Goal: Transaction & Acquisition: Purchase product/service

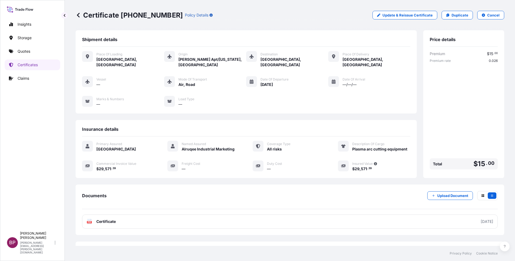
scroll to position [23, 0]
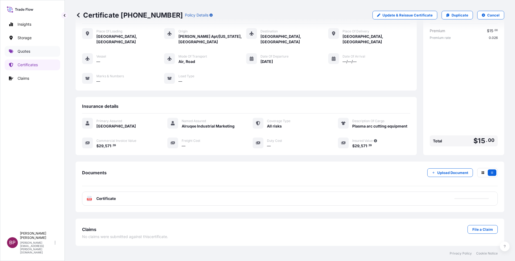
click at [24, 49] on p "Quotes" at bounding box center [24, 51] width 13 height 5
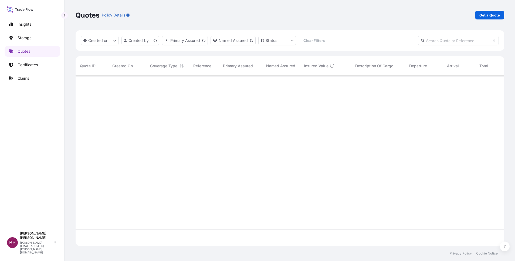
scroll to position [167, 423]
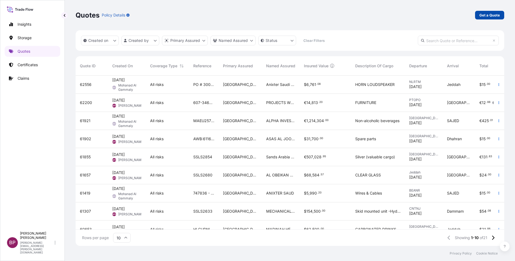
click at [485, 15] on p "Get a Quote" at bounding box center [490, 14] width 21 height 5
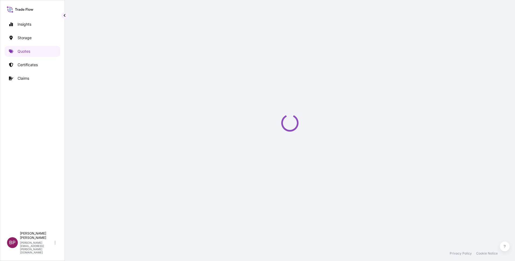
select select "Water"
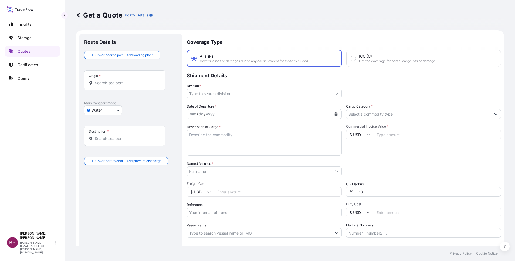
scroll to position [9, 0]
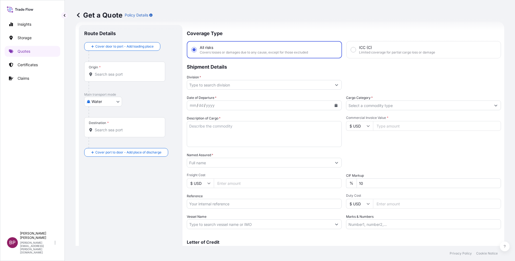
click at [335, 86] on icon "Show suggestions" at bounding box center [336, 84] width 3 height 3
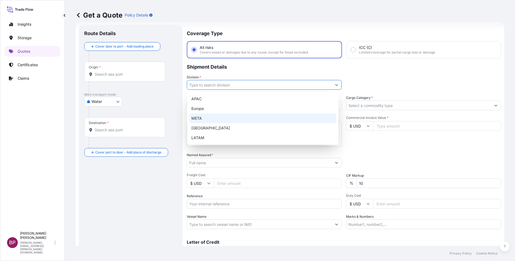
click at [215, 119] on div "META" at bounding box center [262, 118] width 147 height 10
type input "META"
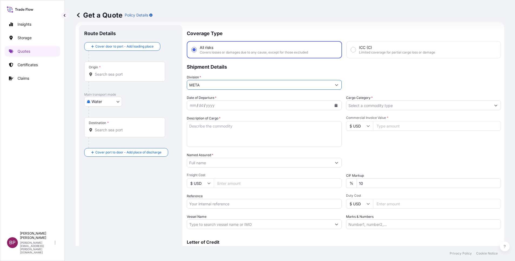
click at [491, 107] on button "Show suggestions" at bounding box center [496, 105] width 10 height 10
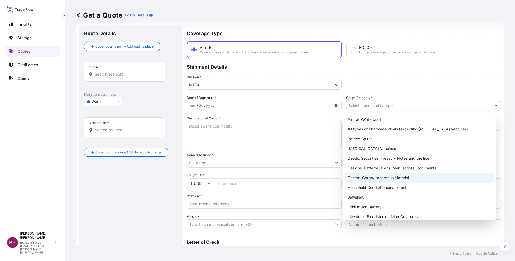
click at [379, 180] on div "General Cargo/Hazardous Material" at bounding box center [420, 178] width 148 height 10
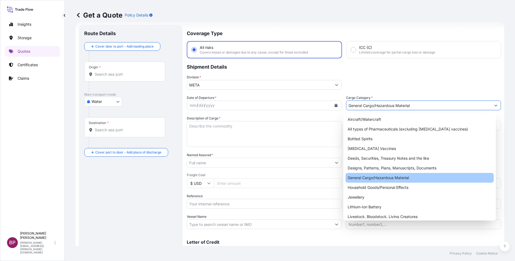
type input "General Cargo/Hazardous Material"
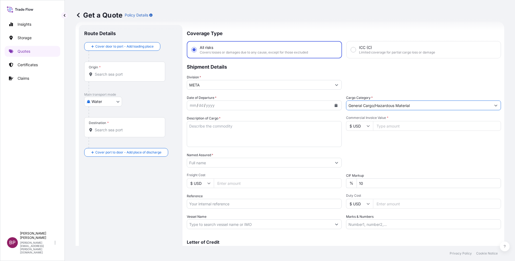
click at [402, 126] on input "Commercial Invoice Value *" at bounding box center [437, 126] width 128 height 10
paste input "21461.84"
type input "21461.84"
drag, startPoint x: 373, startPoint y: 186, endPoint x: 223, endPoint y: 182, distance: 149.7
click at [228, 181] on div "Date of Departure * mm / dd / yyyy Cargo Category * General Cargo/Hazardous Mat…" at bounding box center [344, 162] width 314 height 134
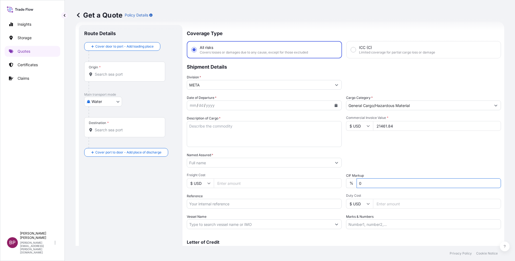
type input "0"
click at [382, 159] on div "Packing Category Type to search a container mode Please select a primary mode o…" at bounding box center [423, 159] width 155 height 15
click at [230, 139] on textarea "Description of Cargo *" at bounding box center [264, 134] width 155 height 26
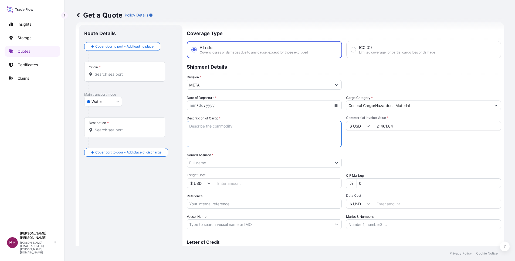
paste textarea "Sterilization Reel"
type textarea "Sterilization Reel"
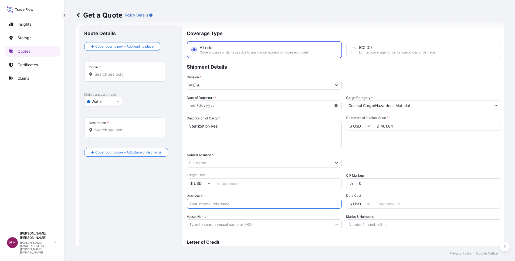
drag, startPoint x: 216, startPoint y: 203, endPoint x: 224, endPoint y: 202, distance: 7.9
click at [216, 203] on input "Reference" at bounding box center [264, 204] width 155 height 10
paste input "SSLS2907"
type input "SSLS2907"
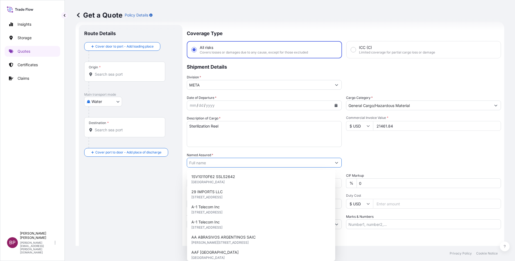
click at [218, 163] on input "Named Assured *" at bounding box center [259, 163] width 145 height 10
paste input "Al Mofadaly Trading Est"
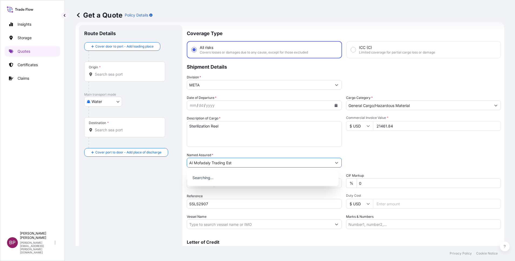
type input "Al Mofadaly Trading Est"
click at [335, 105] on icon "Calendar" at bounding box center [336, 105] width 3 height 3
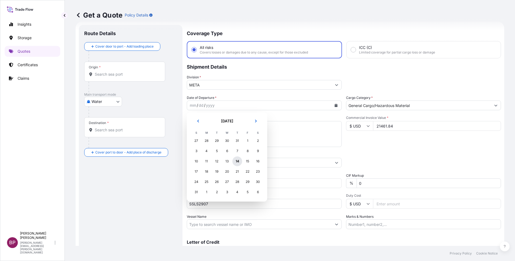
click at [237, 163] on div "14" at bounding box center [238, 161] width 10 height 10
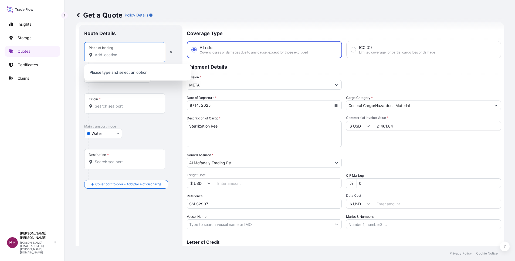
click at [109, 56] on input "Place of loading" at bounding box center [127, 54] width 64 height 5
paste input "Nhavasheva"
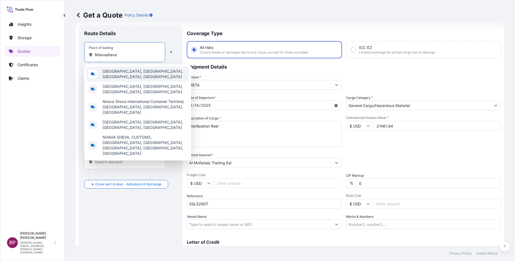
click at [123, 72] on span "[GEOGRAPHIC_DATA], [GEOGRAPHIC_DATA], [GEOGRAPHIC_DATA], [GEOGRAPHIC_DATA]" at bounding box center [145, 74] width 84 height 11
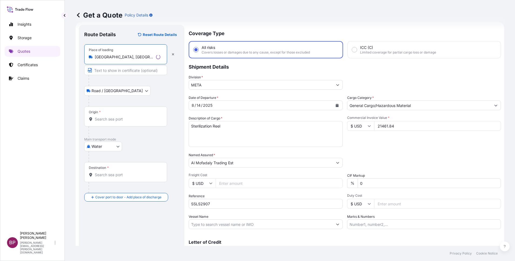
type input "[GEOGRAPHIC_DATA], [GEOGRAPHIC_DATA], [GEOGRAPHIC_DATA], [GEOGRAPHIC_DATA]"
click at [123, 112] on div "Origin *" at bounding box center [125, 116] width 83 height 20
click at [123, 116] on input "Origin *" at bounding box center [128, 118] width 66 height 5
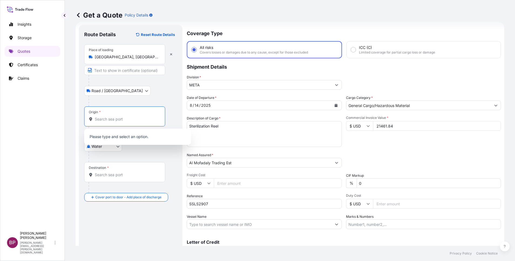
paste input "Nhavasheva"
drag, startPoint x: 119, startPoint y: 120, endPoint x: 107, endPoint y: 119, distance: 12.5
click at [107, 119] on input "Nhavasheva" at bounding box center [127, 118] width 64 height 5
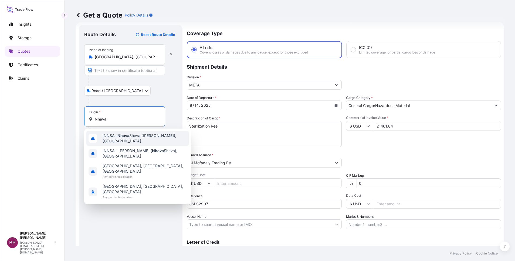
click at [141, 139] on span "INNSA - [GEOGRAPHIC_DATA] ([PERSON_NAME]), [GEOGRAPHIC_DATA]" at bounding box center [145, 138] width 84 height 11
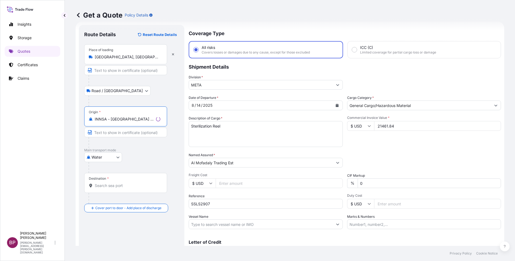
type input "INNSA - [GEOGRAPHIC_DATA] ([PERSON_NAME]), [GEOGRAPHIC_DATA]"
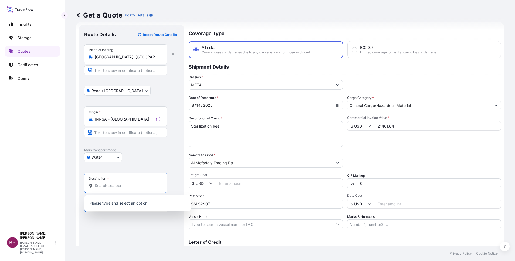
click at [131, 184] on input "Destination *" at bounding box center [128, 185] width 66 height 5
paste input "[GEOGRAPHIC_DATA]"
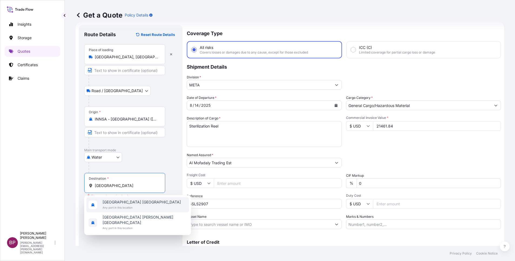
click at [125, 207] on span "Any port in this location" at bounding box center [142, 207] width 78 height 5
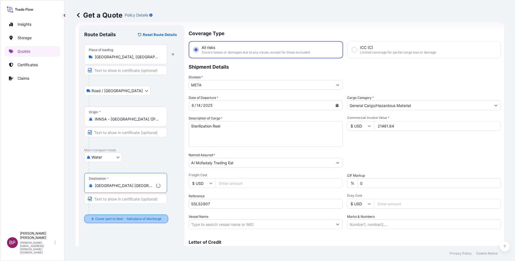
type input "[GEOGRAPHIC_DATA] [GEOGRAPHIC_DATA]"
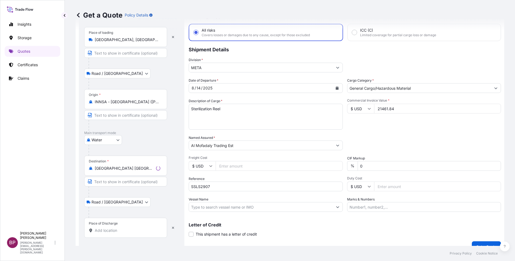
scroll to position [35, 0]
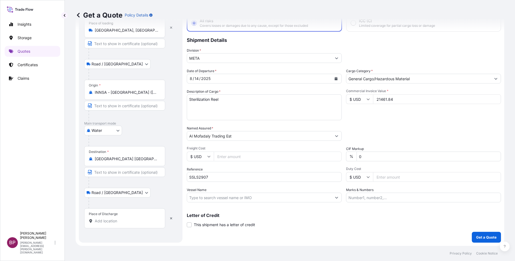
click at [129, 220] on input "Place of Discharge" at bounding box center [127, 220] width 64 height 5
paste input "[GEOGRAPHIC_DATA]"
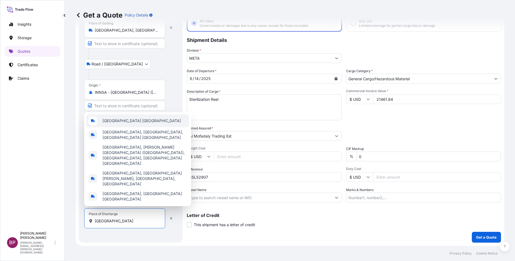
click at [131, 127] on div "[GEOGRAPHIC_DATA] [GEOGRAPHIC_DATA]" at bounding box center [137, 120] width 103 height 13
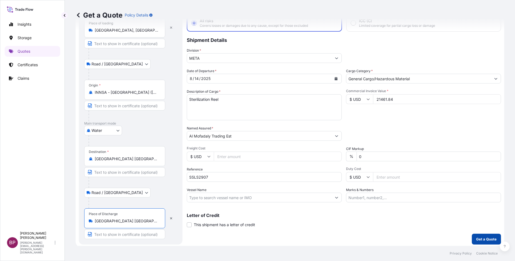
type input "[GEOGRAPHIC_DATA] [GEOGRAPHIC_DATA]"
click at [479, 239] on p "Get a Quote" at bounding box center [487, 238] width 21 height 5
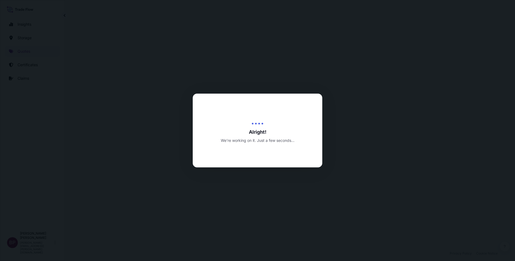
select select "Road / [GEOGRAPHIC_DATA]"
select select "Water"
select select "Road / [GEOGRAPHIC_DATA]"
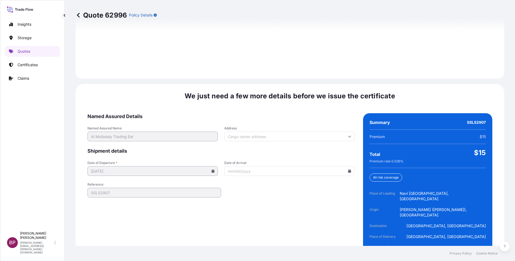
scroll to position [801, 0]
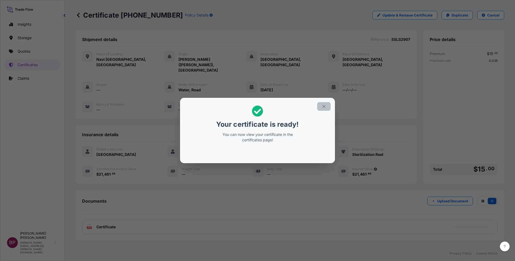
click at [324, 108] on icon "button" at bounding box center [324, 106] width 5 height 5
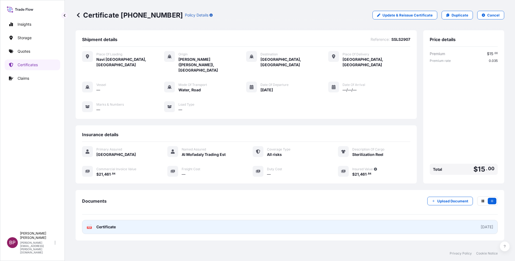
click at [110, 224] on span "Certificate" at bounding box center [105, 226] width 19 height 5
